Goal: Task Accomplishment & Management: Use online tool/utility

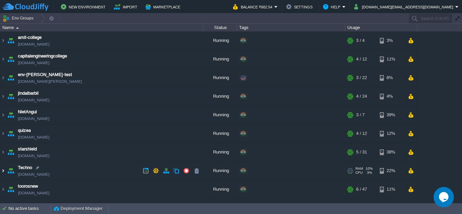
click at [2, 172] on img at bounding box center [2, 171] width 5 height 18
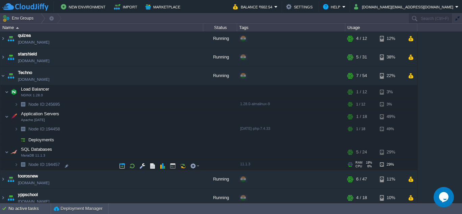
scroll to position [100, 0]
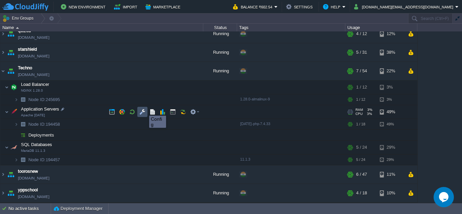
click at [144, 110] on button "button" at bounding box center [142, 112] width 6 height 6
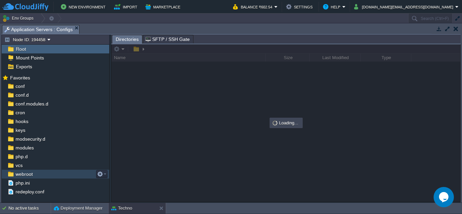
click at [33, 175] on span "webroot" at bounding box center [24, 174] width 20 height 6
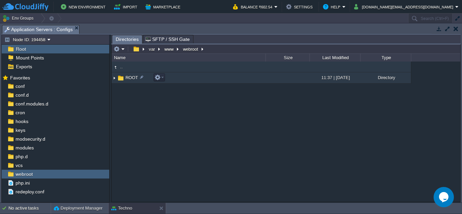
click at [113, 79] on img at bounding box center [114, 78] width 5 height 10
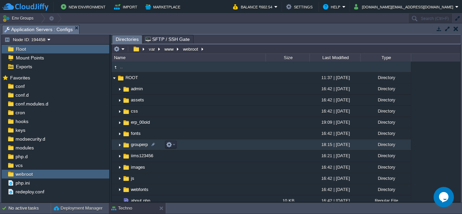
click at [118, 145] on img at bounding box center [119, 145] width 5 height 10
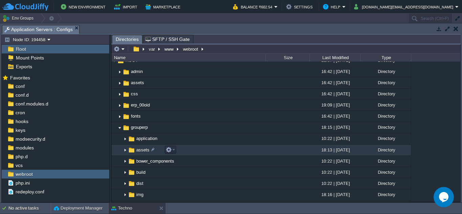
scroll to position [34, 0]
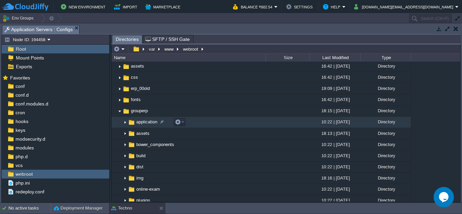
click at [124, 122] on img at bounding box center [124, 122] width 5 height 10
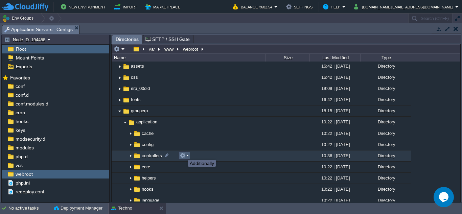
scroll to position [68, 0]
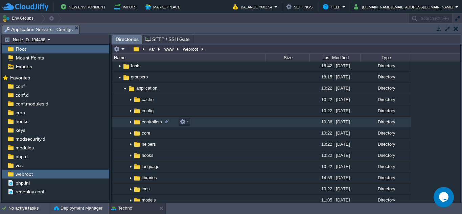
click at [130, 122] on img at bounding box center [130, 122] width 5 height 10
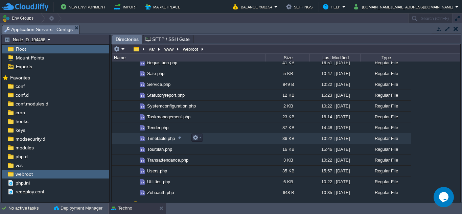
scroll to position [507, 0]
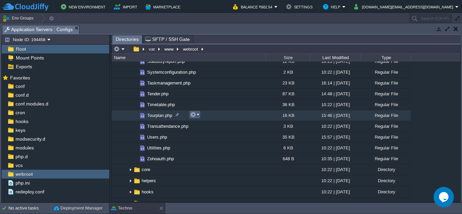
click at [197, 114] on em at bounding box center [194, 115] width 9 height 6
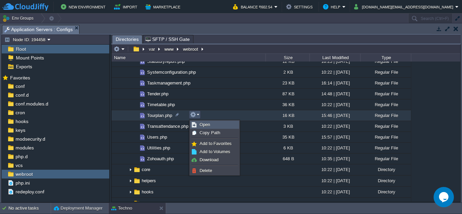
click at [203, 125] on span "Open" at bounding box center [205, 124] width 10 height 5
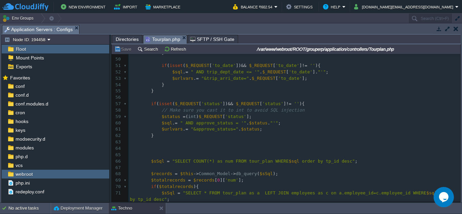
scroll to position [0, 0]
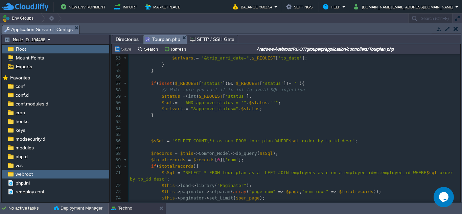
click at [128, 39] on span "Directories" at bounding box center [127, 39] width 23 height 8
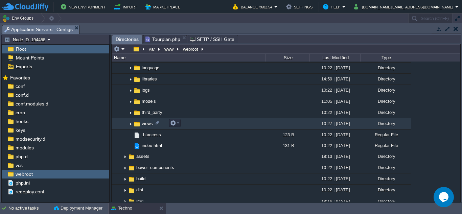
click at [129, 125] on img at bounding box center [130, 124] width 5 height 10
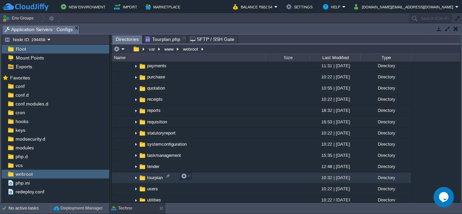
click at [135, 177] on img at bounding box center [135, 178] width 5 height 10
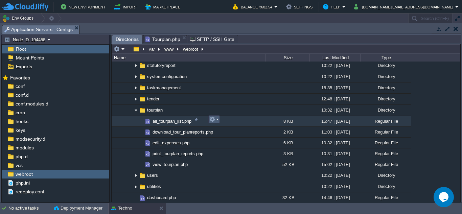
click at [217, 119] on em at bounding box center [213, 119] width 9 height 6
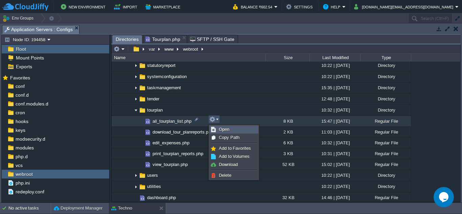
click at [218, 128] on link "Open" at bounding box center [234, 129] width 48 height 7
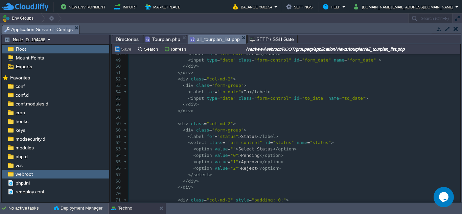
click at [201, 106] on pre "</ div >" at bounding box center [295, 104] width 332 height 6
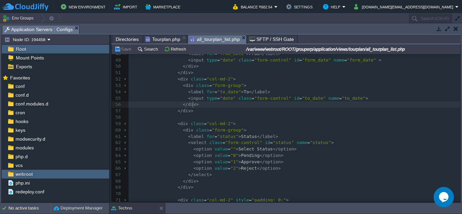
click at [201, 111] on pre "</ div >" at bounding box center [295, 111] width 332 height 6
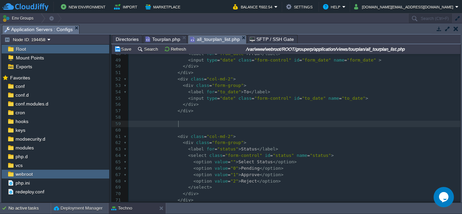
scroll to position [357, 0]
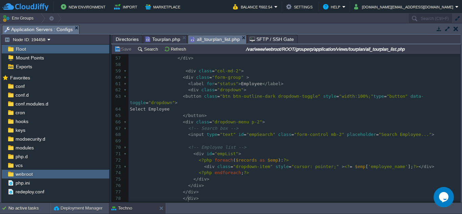
click at [159, 40] on span "Tourplan.php" at bounding box center [162, 39] width 35 height 8
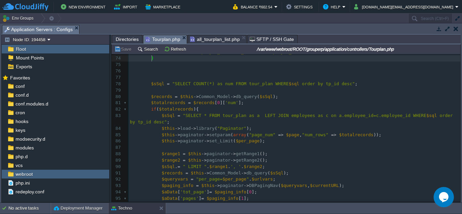
scroll to position [473, 0]
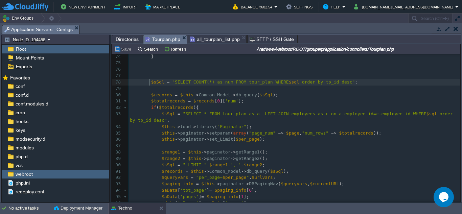
click at [148, 83] on span at bounding box center [145, 82] width 10 height 6
type textarea "//"
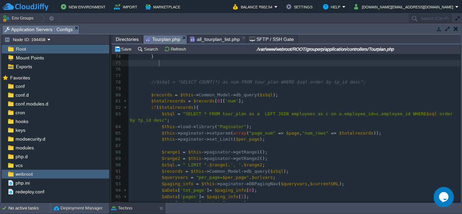
click at [175, 63] on pre at bounding box center [295, 63] width 332 height 6
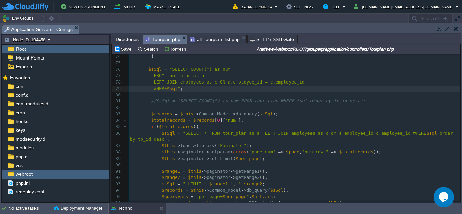
click at [271, 95] on pre at bounding box center [295, 95] width 332 height 6
